Goal: Information Seeking & Learning: Find specific fact

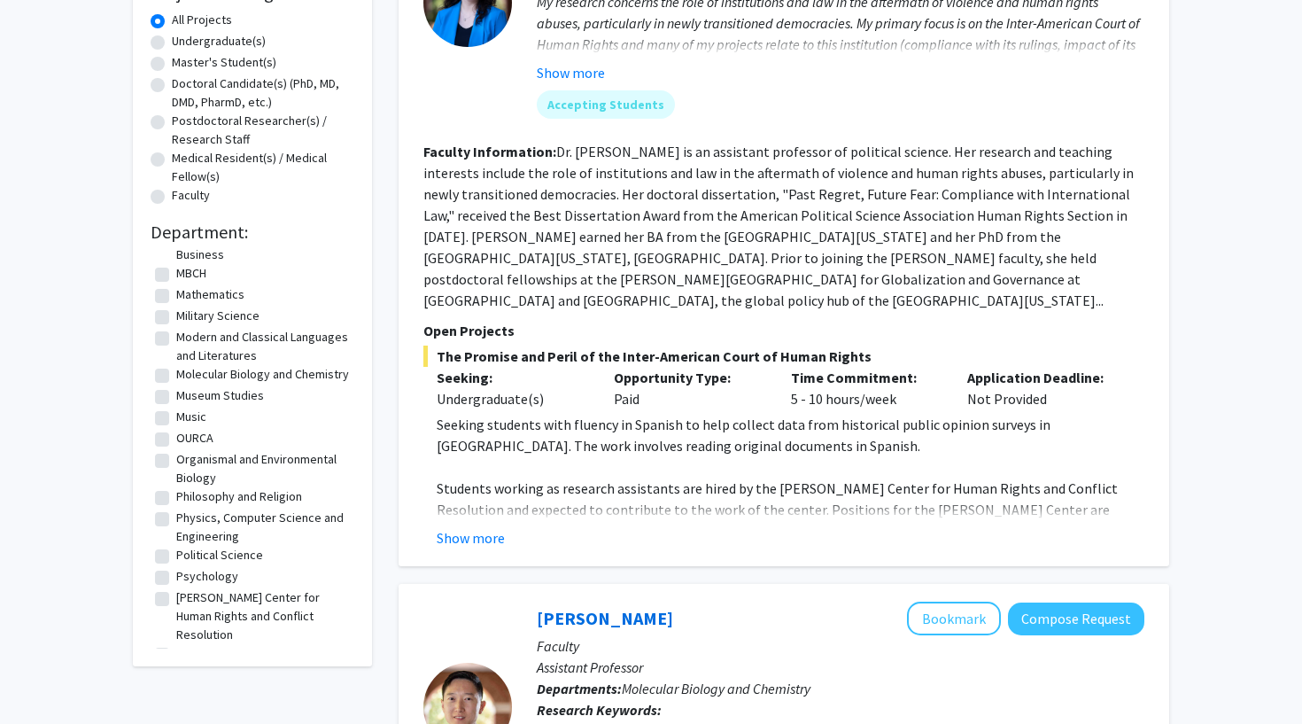
scroll to position [332, 0]
click at [196, 581] on label "Psychology" at bounding box center [207, 574] width 62 height 19
click at [188, 577] on input "Psychology" at bounding box center [182, 571] width 12 height 12
checkbox input "true"
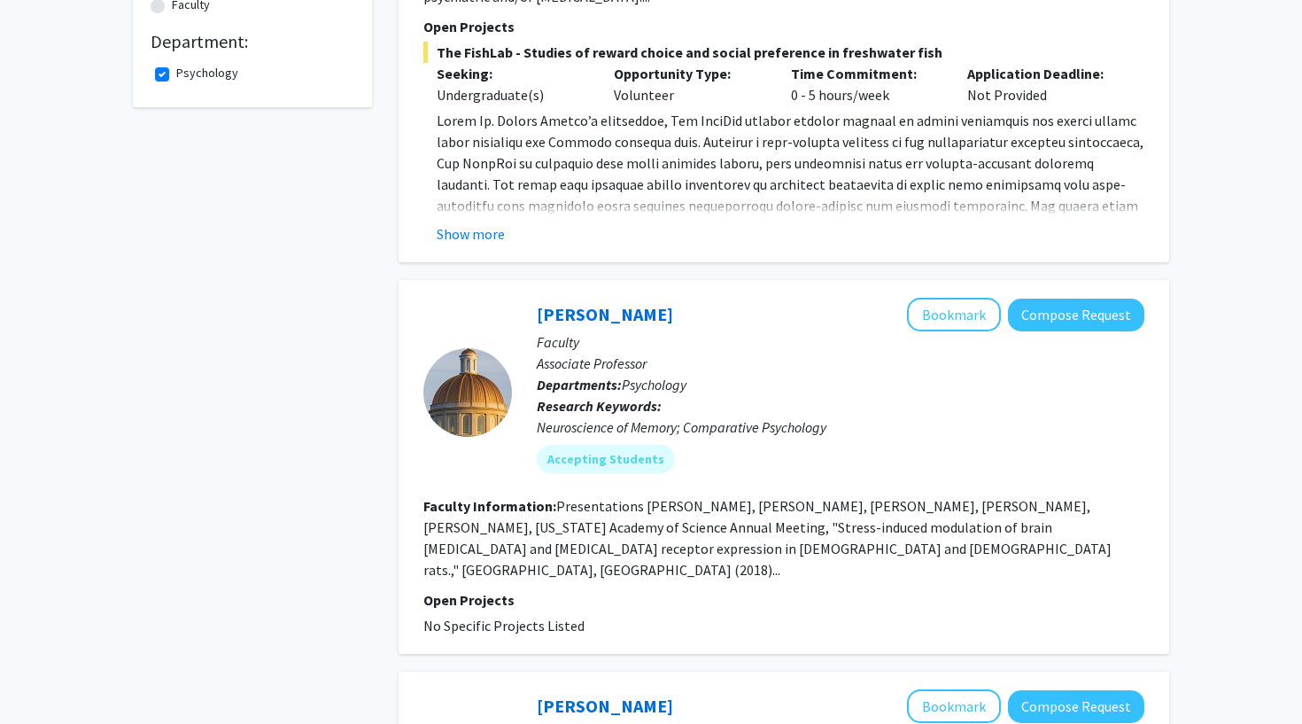
scroll to position [515, 0]
click at [631, 310] on link "[PERSON_NAME]" at bounding box center [605, 313] width 136 height 22
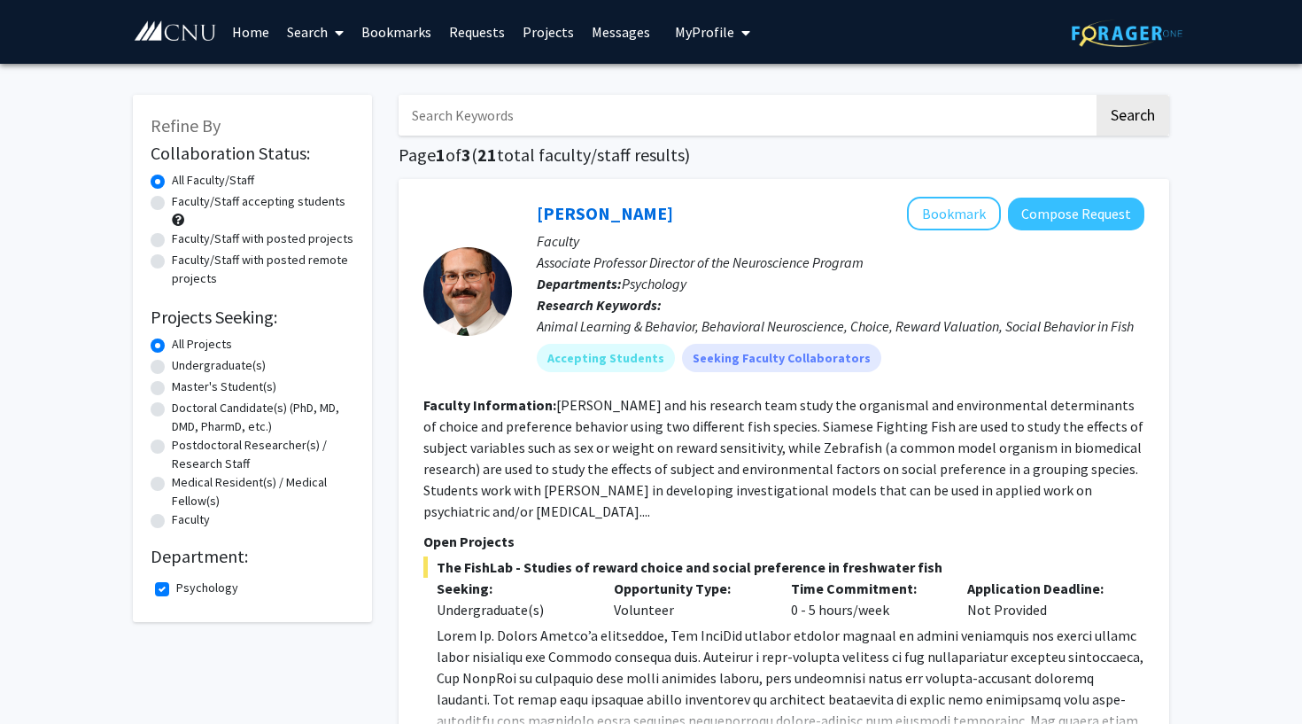
click at [590, 112] on input "Search Keywords" at bounding box center [746, 115] width 695 height 41
type input "memory"
click at [1132, 118] on button "Search" at bounding box center [1132, 115] width 73 height 41
checkbox input "false"
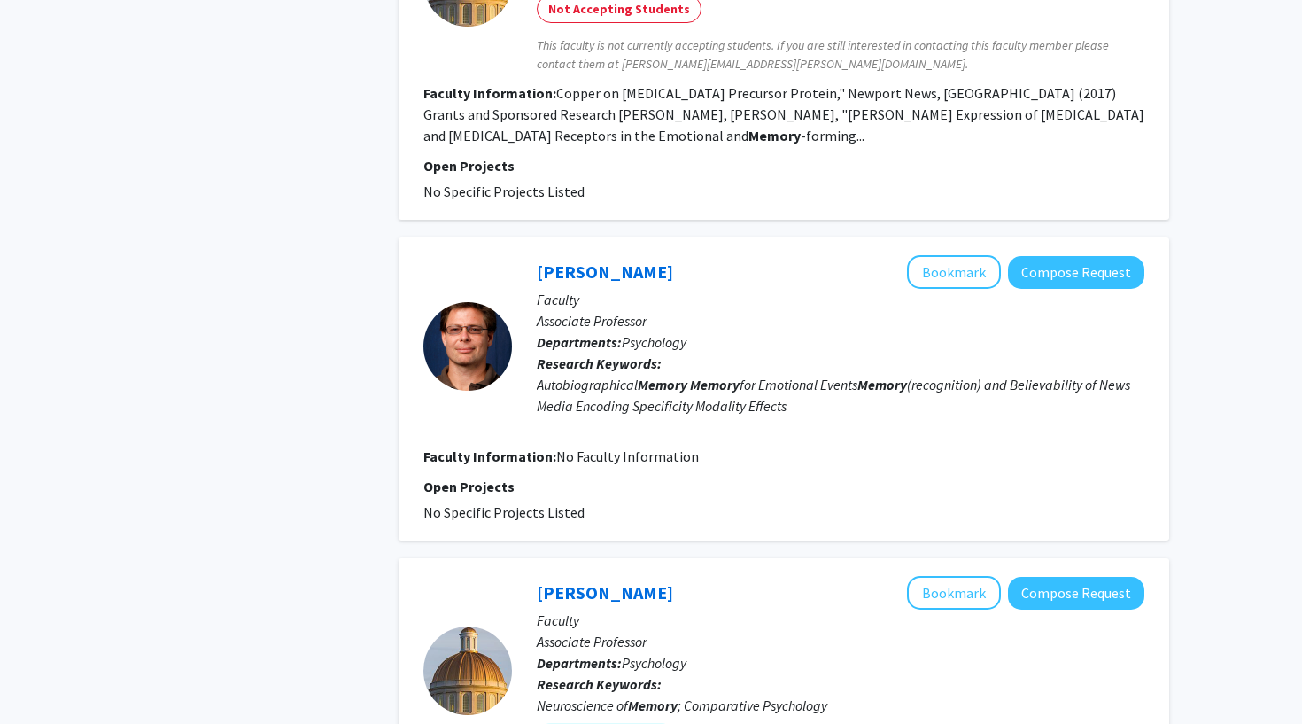
scroll to position [2120, 0]
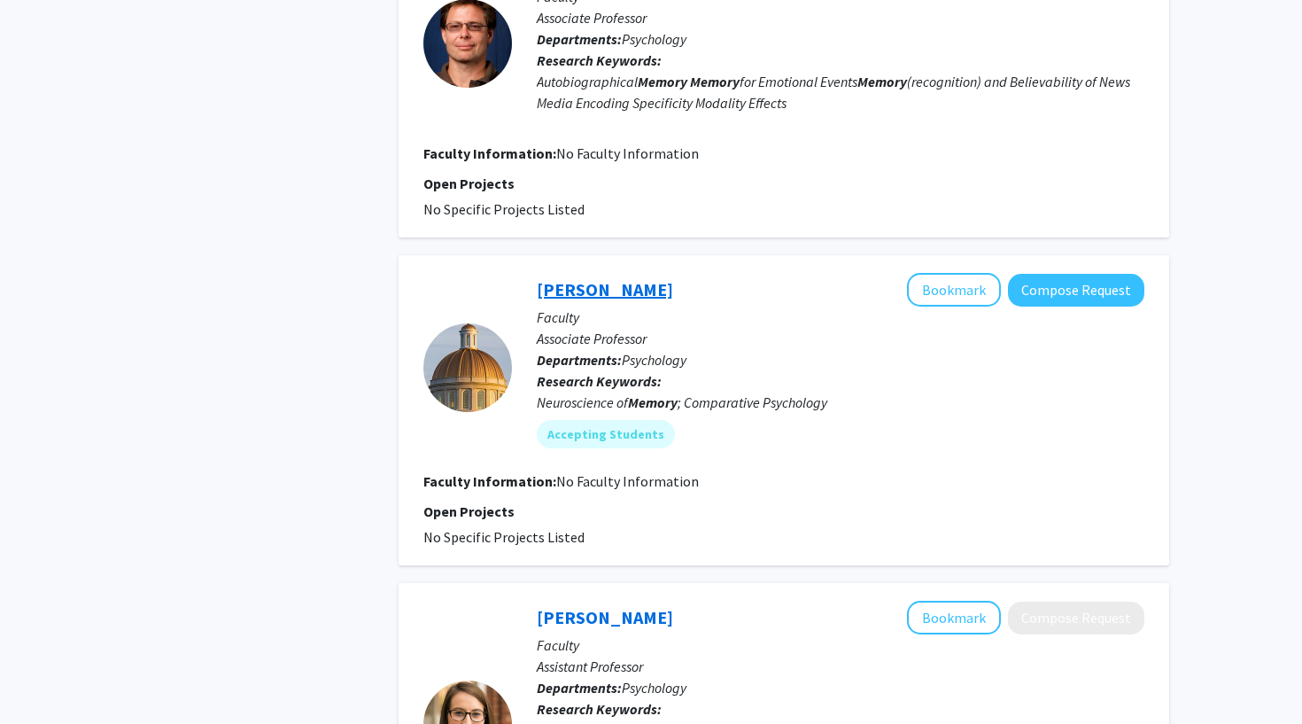
click at [588, 278] on link "[PERSON_NAME]" at bounding box center [605, 289] width 136 height 22
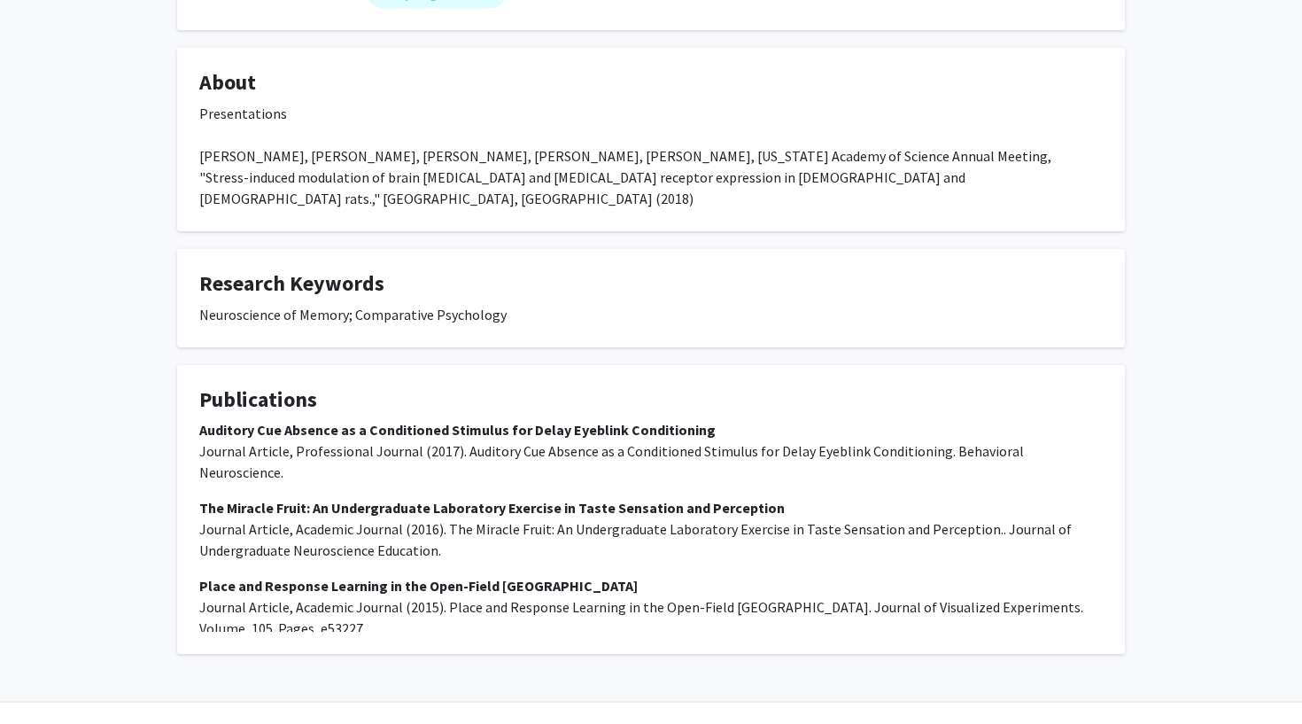
scroll to position [294, 0]
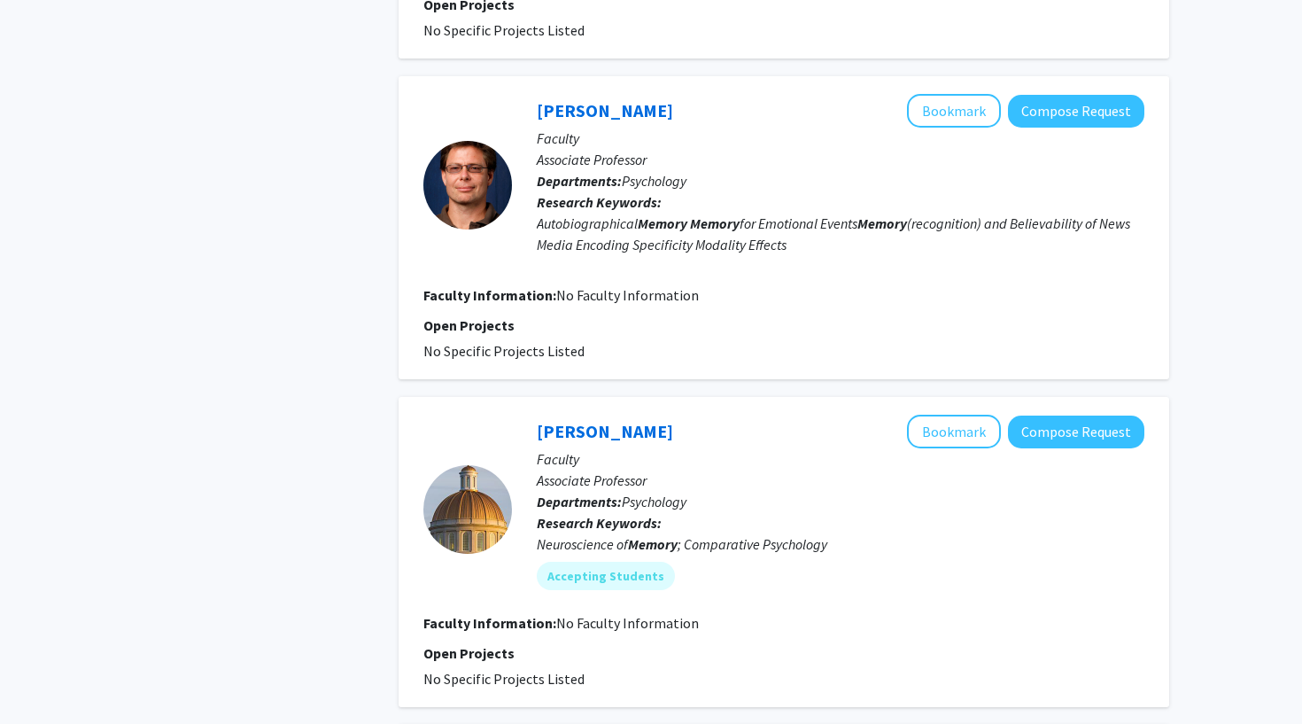
scroll to position [1979, 0]
click at [974, 414] on button "Bookmark" at bounding box center [954, 431] width 94 height 34
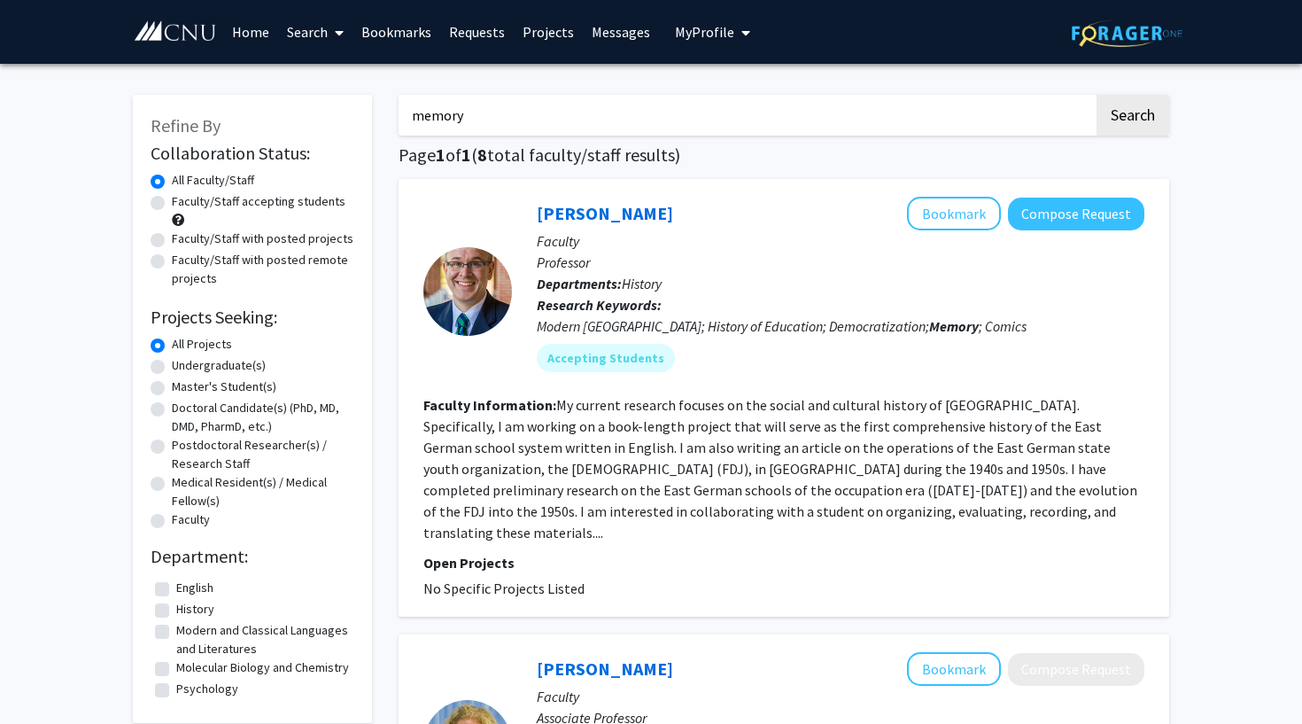
scroll to position [0, 0]
